Goal: Task Accomplishment & Management: Manage account settings

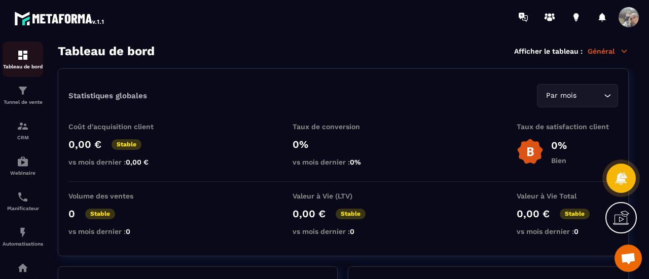
click at [22, 56] on img at bounding box center [23, 55] width 12 height 12
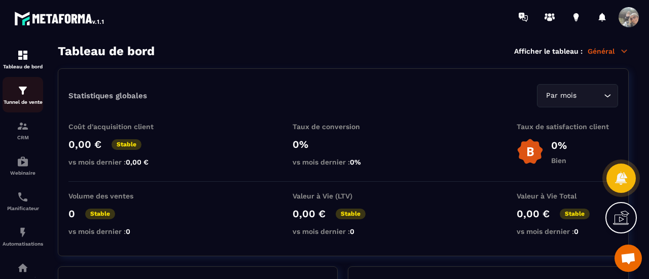
click at [20, 100] on p "Tunnel de vente" at bounding box center [23, 102] width 41 height 6
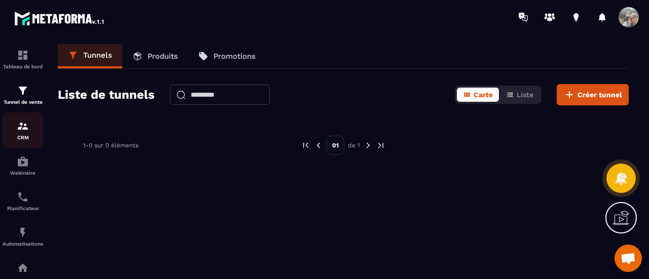
click at [31, 132] on div "CRM" at bounding box center [23, 130] width 41 height 20
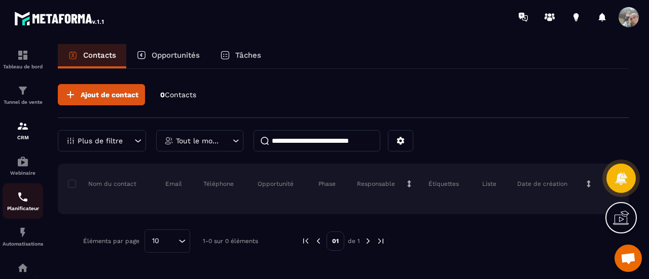
click at [20, 203] on img at bounding box center [23, 197] width 12 height 12
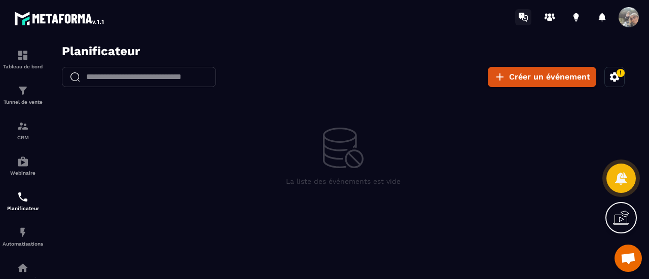
click at [520, 16] on icon at bounding box center [522, 16] width 6 height 7
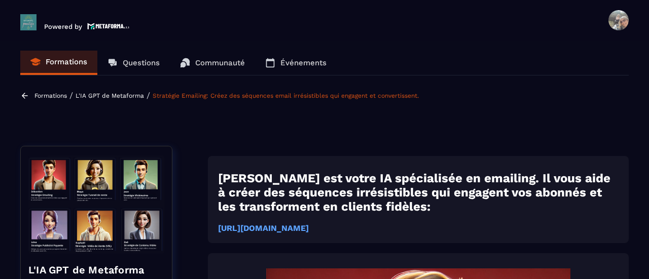
scroll to position [510, 0]
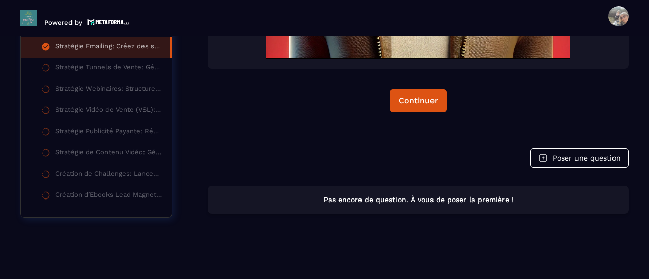
click at [619, 19] on span at bounding box center [618, 16] width 20 height 20
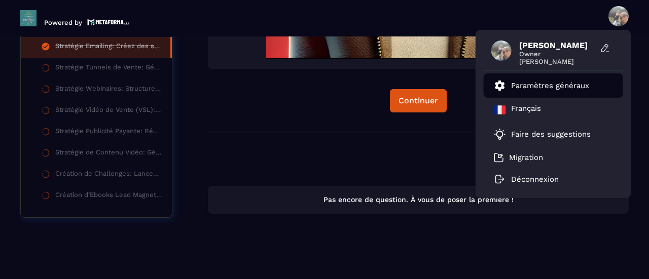
click at [534, 85] on p "Paramètres généraux" at bounding box center [550, 85] width 78 height 9
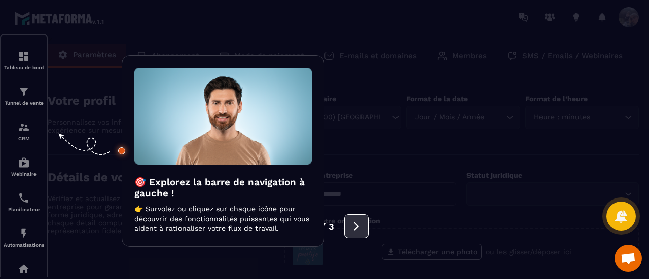
click at [353, 237] on button at bounding box center [356, 226] width 24 height 24
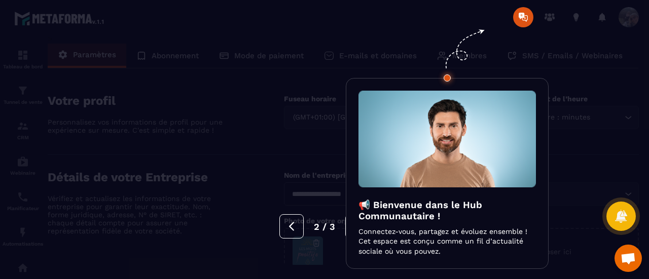
click at [550, 18] on div at bounding box center [324, 139] width 649 height 279
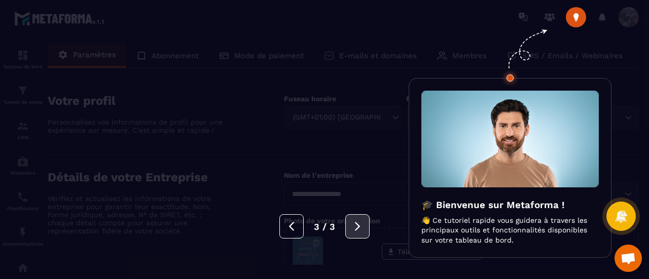
click at [354, 227] on icon at bounding box center [357, 226] width 11 height 11
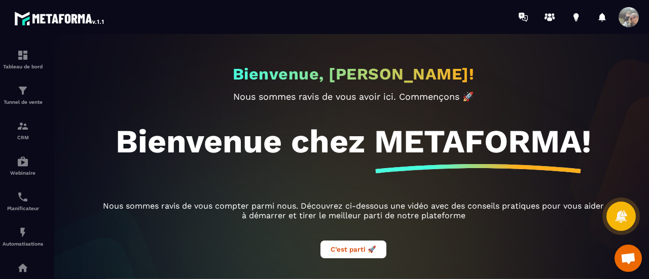
click at [630, 20] on span at bounding box center [629, 17] width 20 height 20
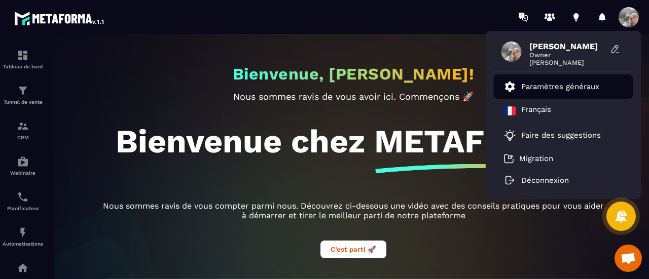
click at [528, 90] on p "Paramètres généraux" at bounding box center [560, 86] width 78 height 9
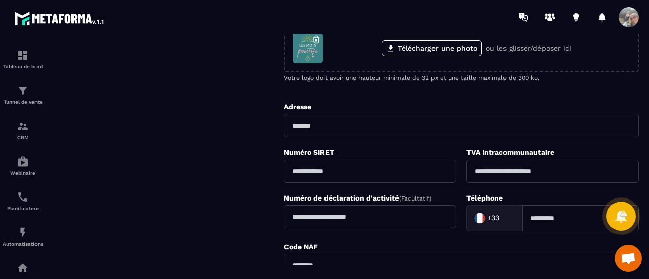
scroll to position [201, 0]
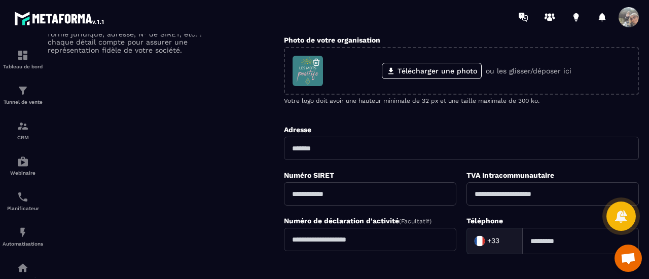
click at [200, 169] on div "Détails de votre Entreprise Vérifiez et actualisez les informations de votre en…" at bounding box center [166, 165] width 236 height 353
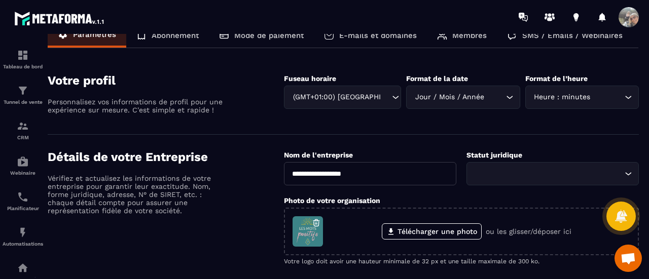
scroll to position [0, 0]
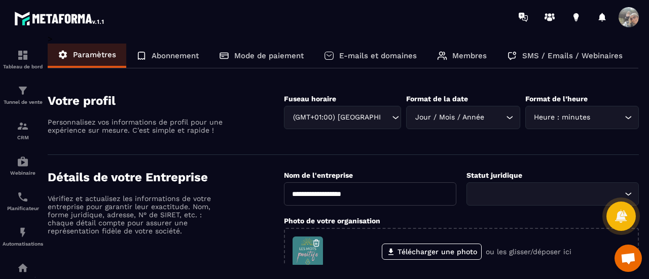
click at [165, 55] on p "Abonnement" at bounding box center [175, 55] width 47 height 9
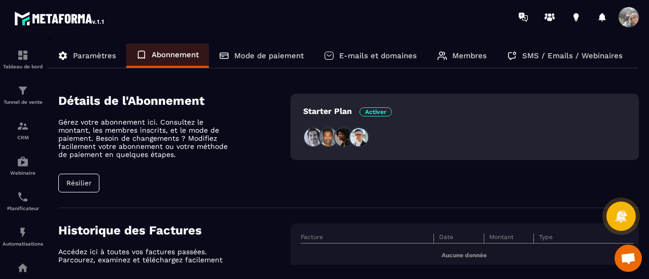
click at [269, 54] on p "Mode de paiement" at bounding box center [268, 55] width 69 height 9
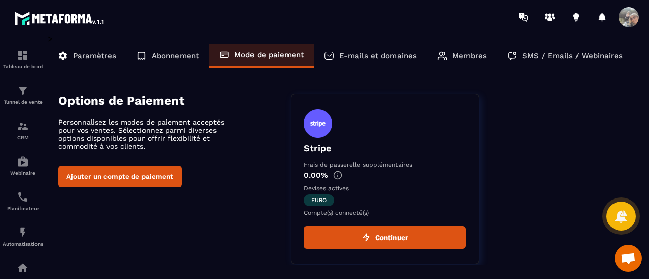
click at [387, 54] on p "E-mails et domaines" at bounding box center [378, 55] width 78 height 9
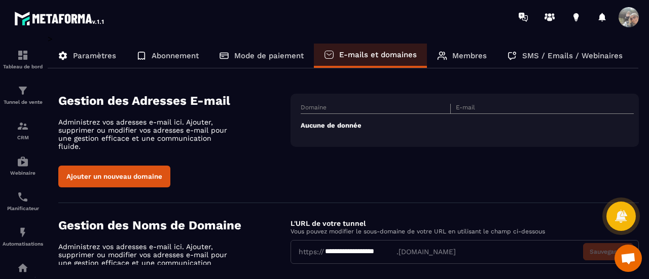
click at [462, 56] on p "Membres" at bounding box center [469, 55] width 34 height 9
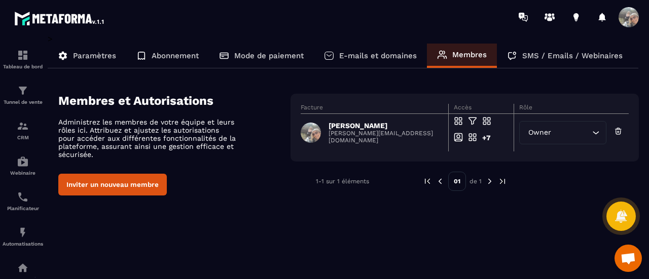
click at [549, 53] on p "SMS / Emails / Webinaires" at bounding box center [572, 55] width 100 height 9
